Goal: Transaction & Acquisition: Register for event/course

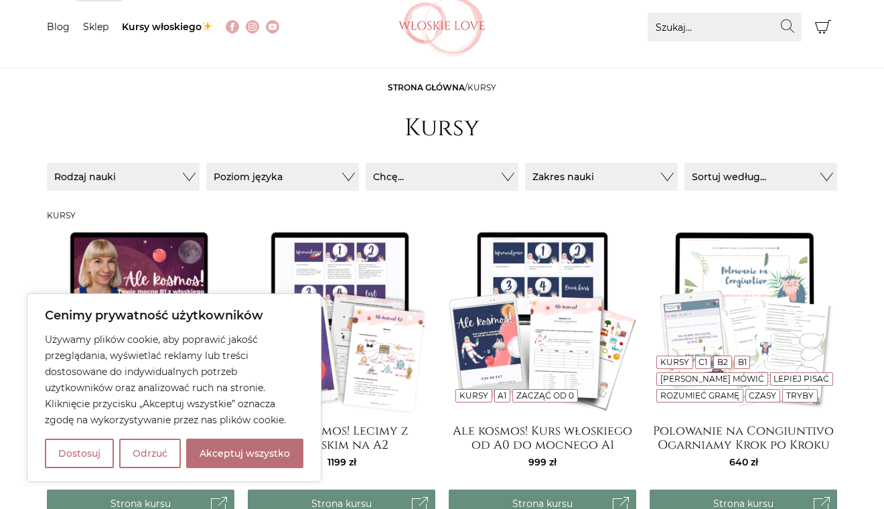
scroll to position [96, 0]
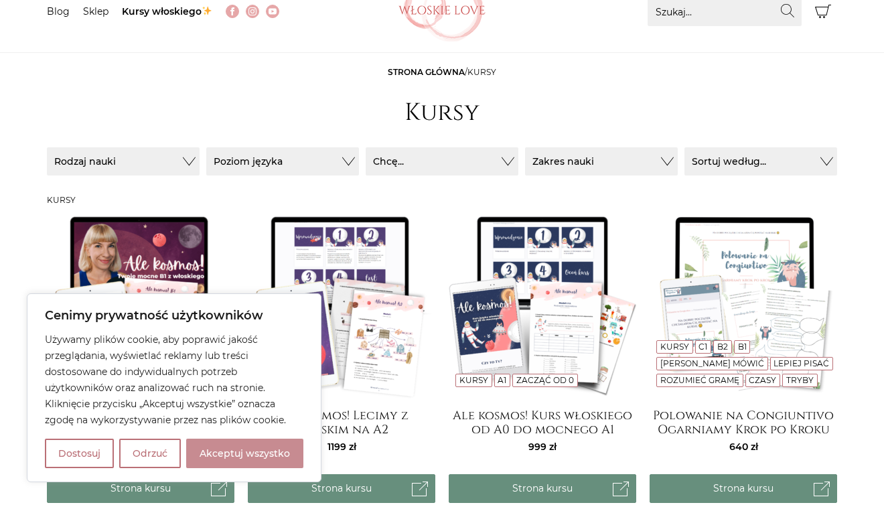
click at [237, 450] on button "Akceptuj wszystko" at bounding box center [244, 453] width 117 height 29
checkbox input "true"
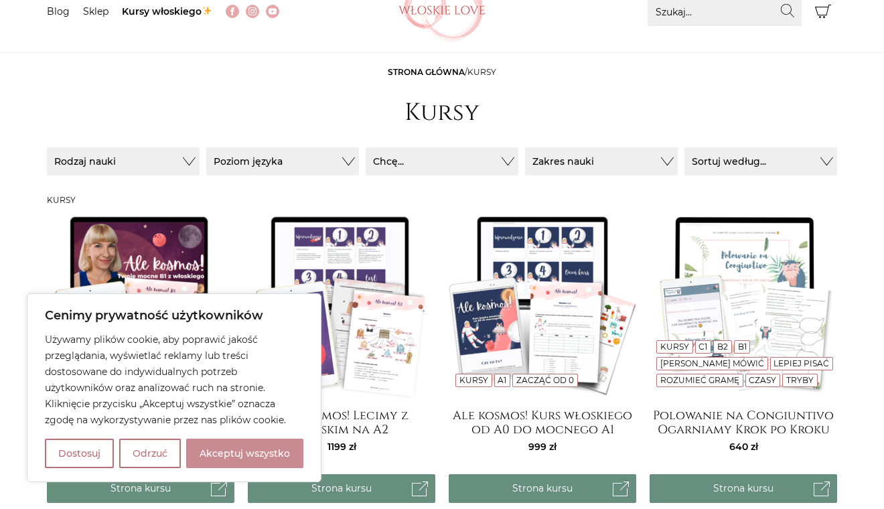
checkbox input "true"
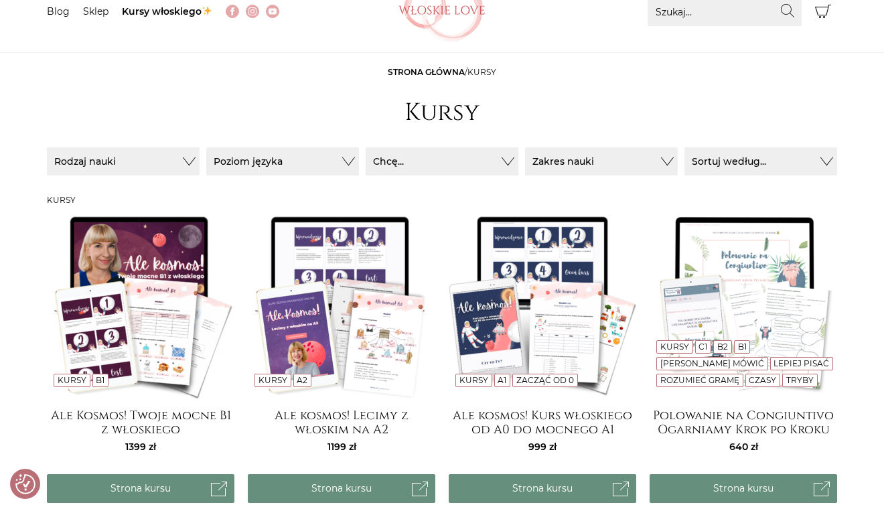
click at [151, 287] on img at bounding box center [141, 305] width 188 height 188
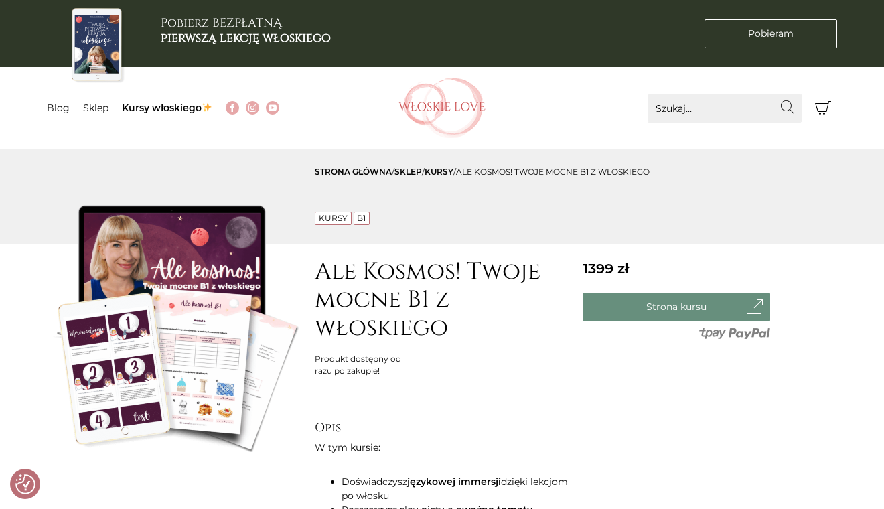
checkbox input "true"
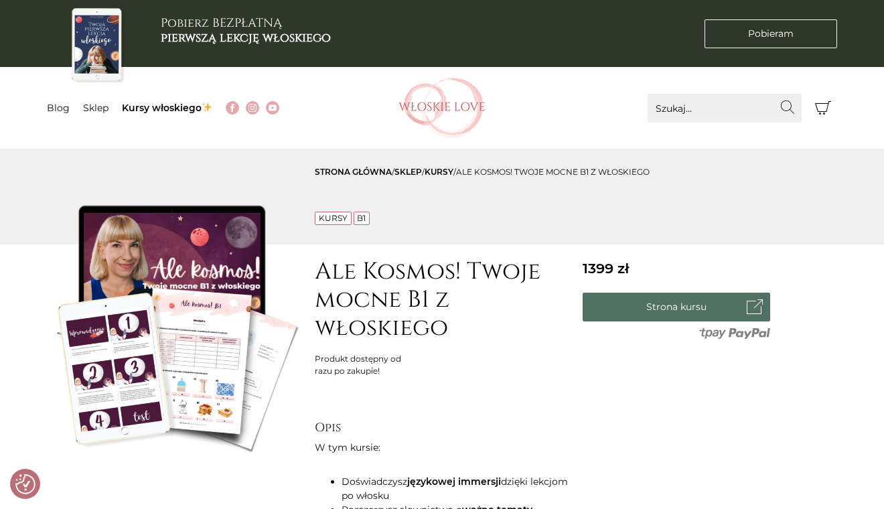
click at [618, 301] on link "Strona kursu" at bounding box center [677, 307] width 188 height 29
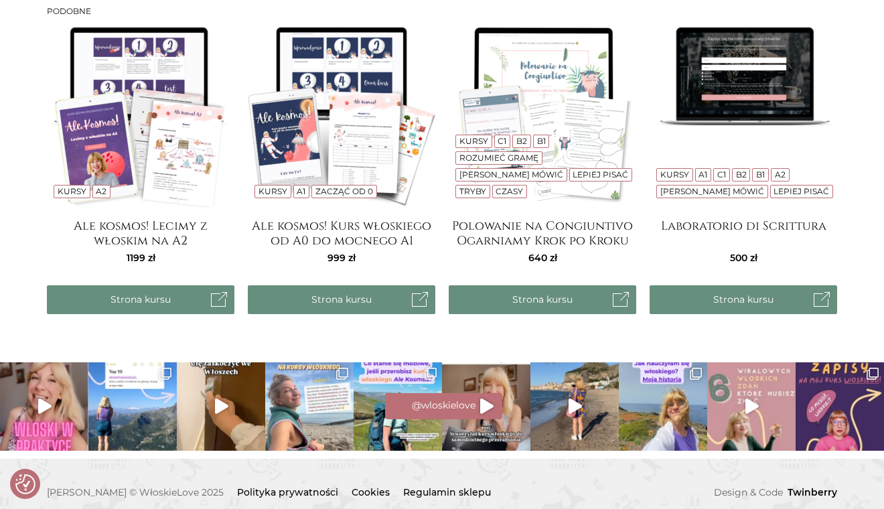
scroll to position [1203, 0]
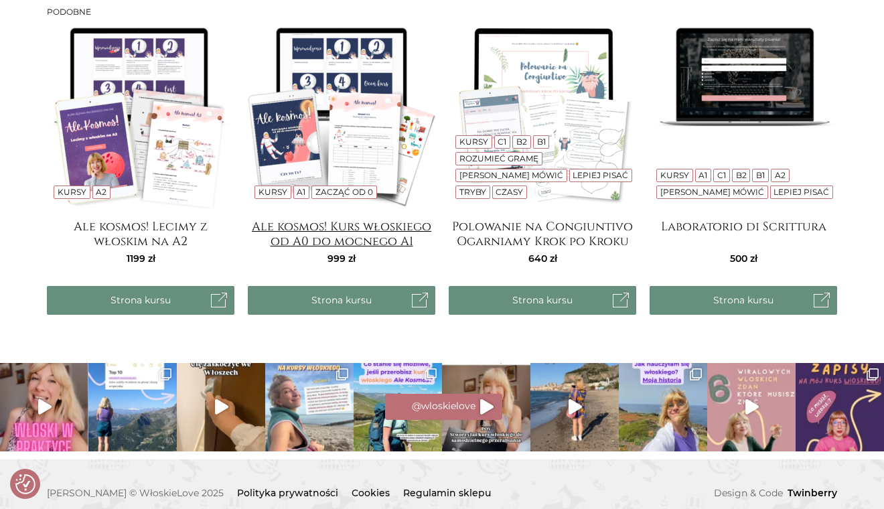
click at [348, 222] on h4 "Ale kosmos! Kurs włoskiego od A0 do mocnego A1" at bounding box center [342, 233] width 188 height 27
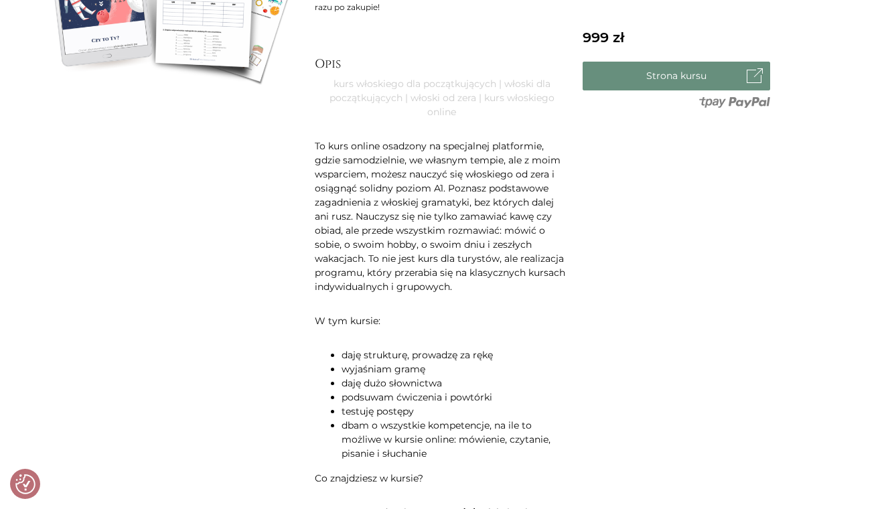
scroll to position [354, 0]
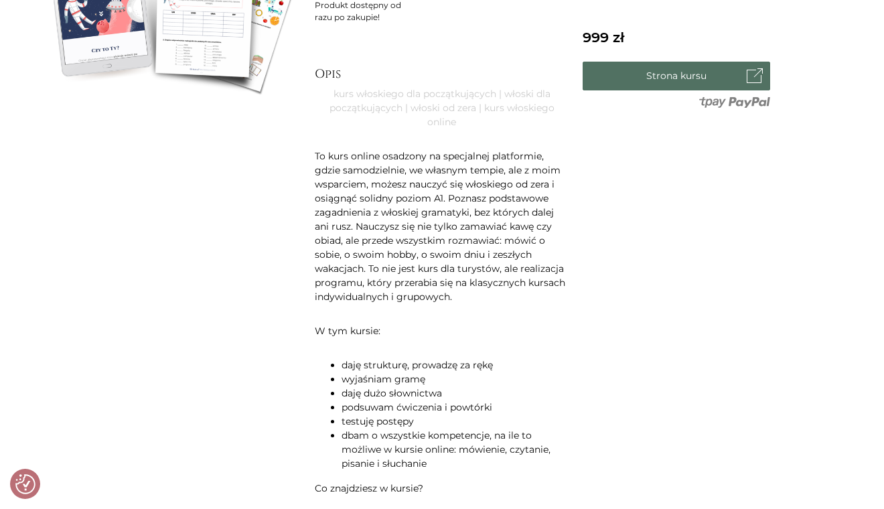
click at [669, 80] on link "Strona kursu" at bounding box center [677, 76] width 188 height 29
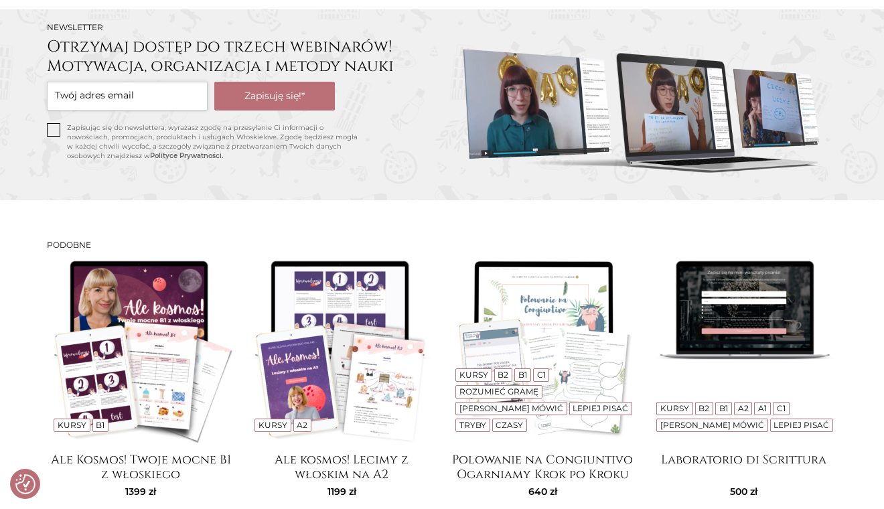
scroll to position [1639, 0]
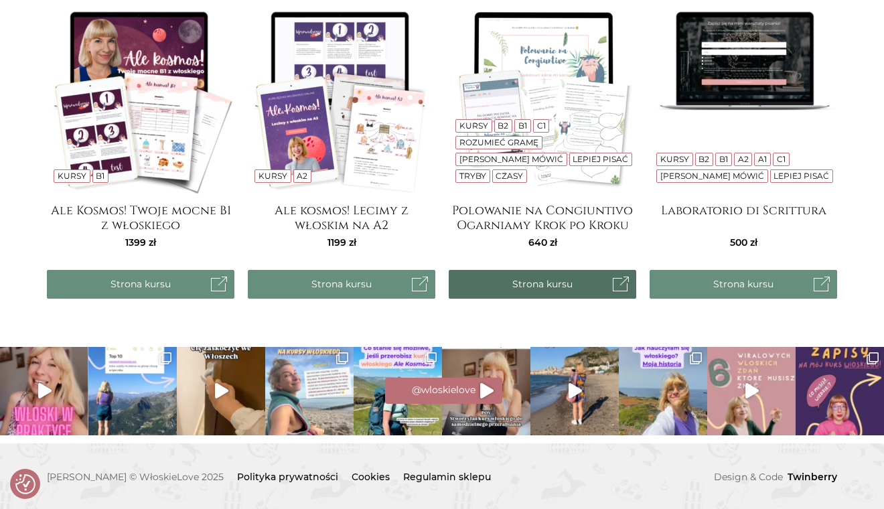
click at [508, 285] on link "Strona kursu" at bounding box center [543, 284] width 188 height 29
